Goal: Task Accomplishment & Management: Manage account settings

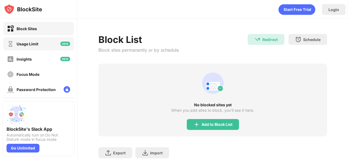
click at [35, 40] on div "Usage Limit" at bounding box center [38, 43] width 71 height 13
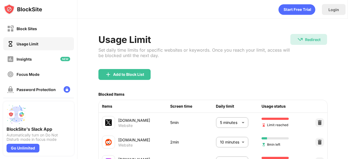
click at [216, 121] on body "Block Sites Usage Limit Insights Focus Mode Password Protection Custom Block Pa…" at bounding box center [174, 79] width 348 height 159
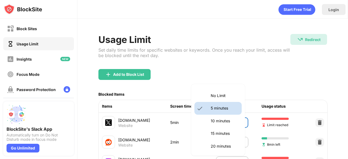
click at [181, 85] on div at bounding box center [174, 79] width 348 height 159
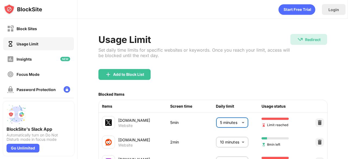
scroll to position [54, 0]
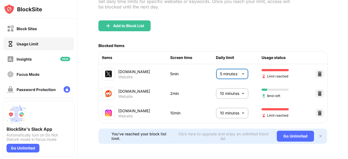
click at [228, 104] on body "Block Sites Usage Limit Insights Focus Mode Password Protection Custom Block Pa…" at bounding box center [174, 79] width 348 height 159
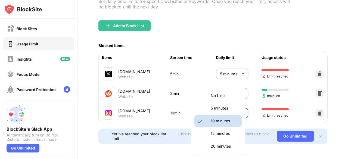
click at [225, 138] on li "15 minutes" at bounding box center [218, 133] width 47 height 13
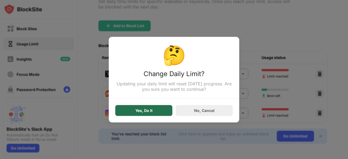
click at [144, 113] on div "Yes, Do It" at bounding box center [143, 110] width 57 height 11
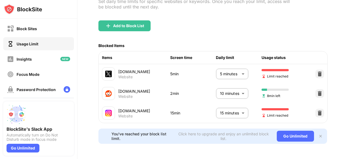
click at [234, 103] on body "Block Sites Usage Limit Insights Focus Mode Password Protection Custom Block Pa…" at bounding box center [174, 79] width 348 height 159
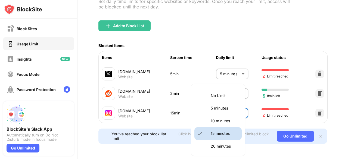
click at [225, 108] on p "5 minutes" at bounding box center [225, 108] width 28 height 6
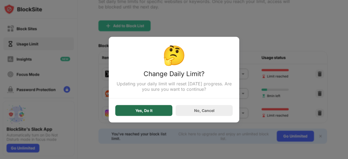
click at [157, 113] on div "Yes, Do It" at bounding box center [143, 110] width 57 height 11
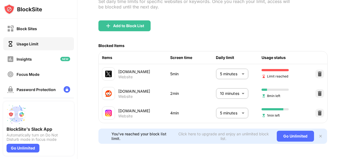
click at [240, 108] on body "Block Sites Usage Limit Insights Focus Mode Password Protection Custom Block Pa…" at bounding box center [174, 79] width 348 height 159
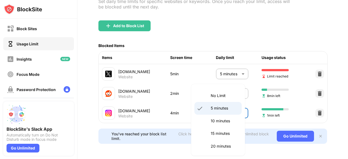
drag, startPoint x: 233, startPoint y: 120, endPoint x: 188, endPoint y: 90, distance: 54.7
click at [233, 120] on p "10 minutes" at bounding box center [225, 121] width 28 height 6
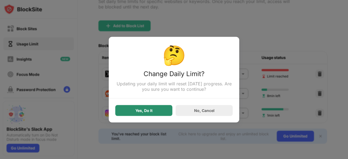
click at [160, 110] on div "Yes, Do It" at bounding box center [143, 110] width 57 height 11
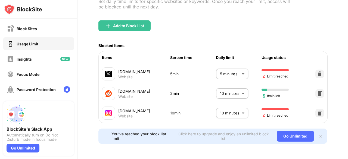
click at [226, 107] on body "Block Sites Usage Limit Insights Focus Mode Password Protection Custom Block Pa…" at bounding box center [174, 79] width 348 height 159
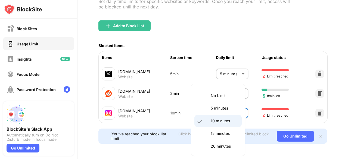
click at [228, 110] on p "5 minutes" at bounding box center [225, 108] width 28 height 6
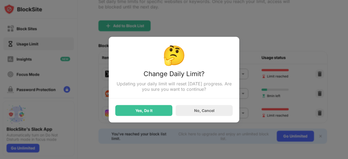
click at [139, 115] on div "Yes, Do It" at bounding box center [143, 110] width 57 height 11
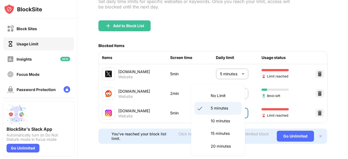
click at [217, 111] on body "Block Sites Usage Limit Insights Focus Mode Password Protection Custom Block Pa…" at bounding box center [174, 79] width 348 height 159
click at [217, 111] on p "5 minutes" at bounding box center [225, 108] width 28 height 6
click at [218, 110] on body "Block Sites Usage Limit Insights Focus Mode Password Protection Custom Block Pa…" at bounding box center [174, 79] width 348 height 159
click at [218, 117] on li "10 minutes" at bounding box center [218, 121] width 47 height 13
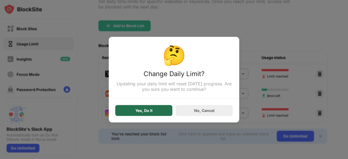
drag, startPoint x: 152, startPoint y: 111, endPoint x: 177, endPoint y: 112, distance: 25.3
click at [152, 111] on div "Yes, Do It" at bounding box center [144, 110] width 17 height 4
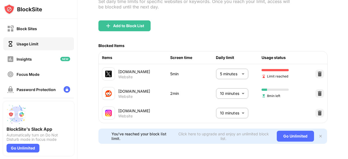
click at [216, 105] on body "Block Sites Usage Limit Insights Focus Mode Password Protection Custom Block Pa…" at bounding box center [174, 79] width 348 height 159
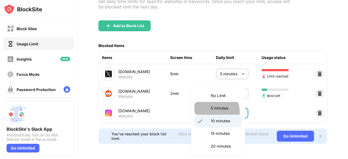
click at [210, 112] on li "5 minutes" at bounding box center [218, 108] width 47 height 13
type input "*"
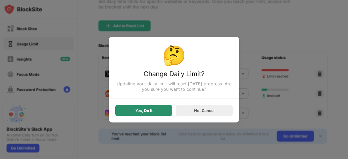
click at [162, 113] on div "Yes, Do It" at bounding box center [143, 110] width 57 height 11
